Goal: Task Accomplishment & Management: Use online tool/utility

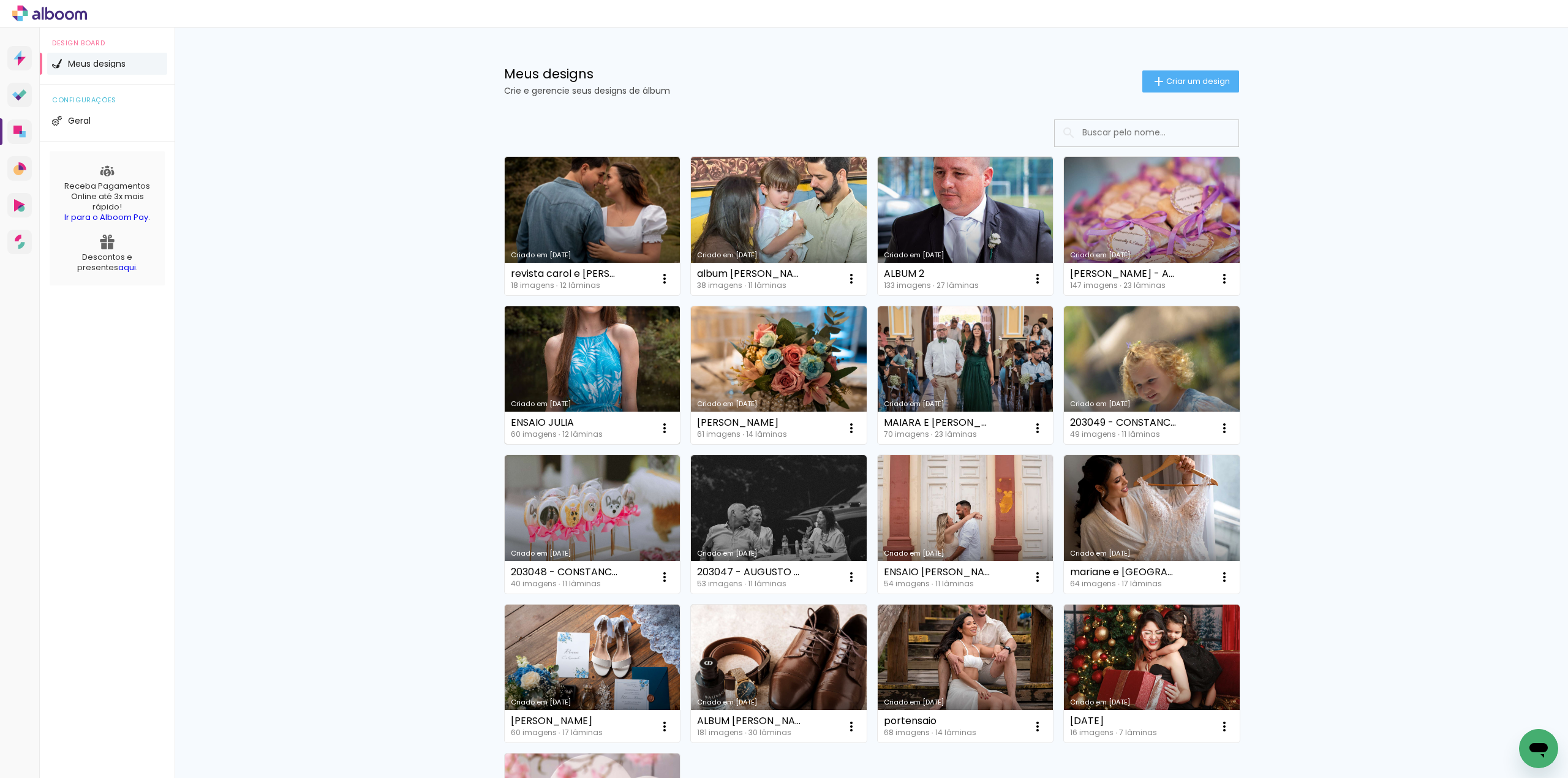
click at [625, 355] on link "Criado em [DATE]" at bounding box center [592, 376] width 176 height 138
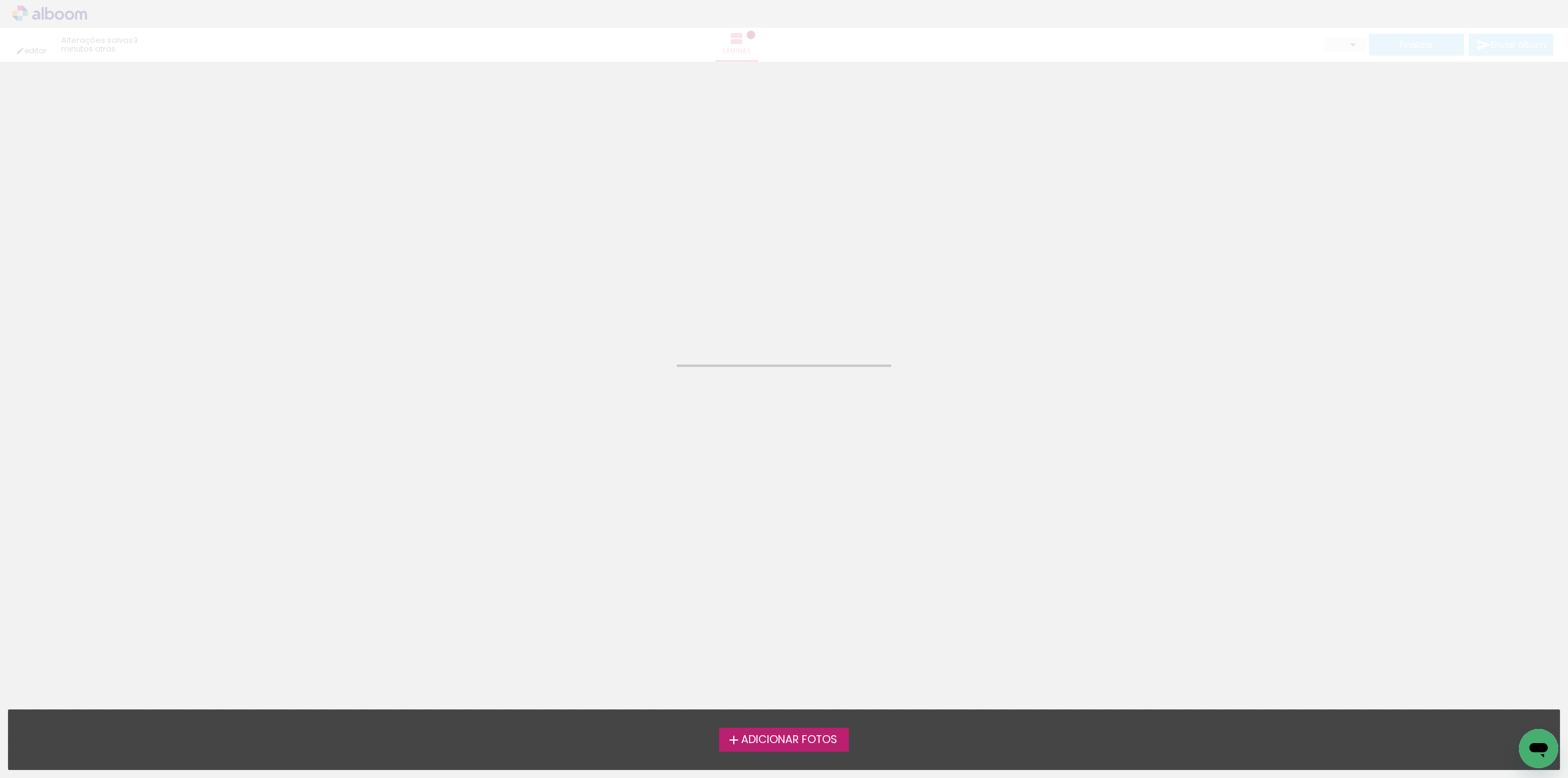
click at [625, 355] on neon-animated-pages "Confirmar Cancelar" at bounding box center [784, 420] width 1568 height 716
